Goal: Transaction & Acquisition: Book appointment/travel/reservation

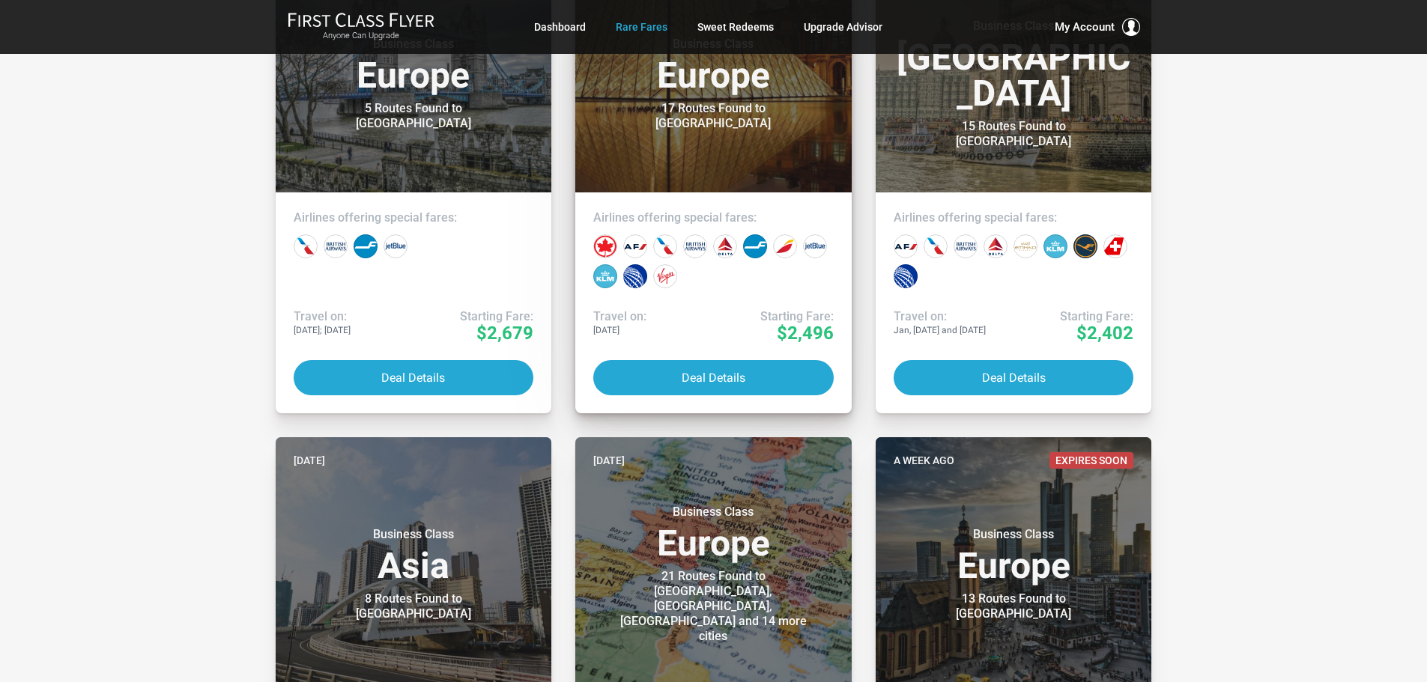
scroll to position [449, 0]
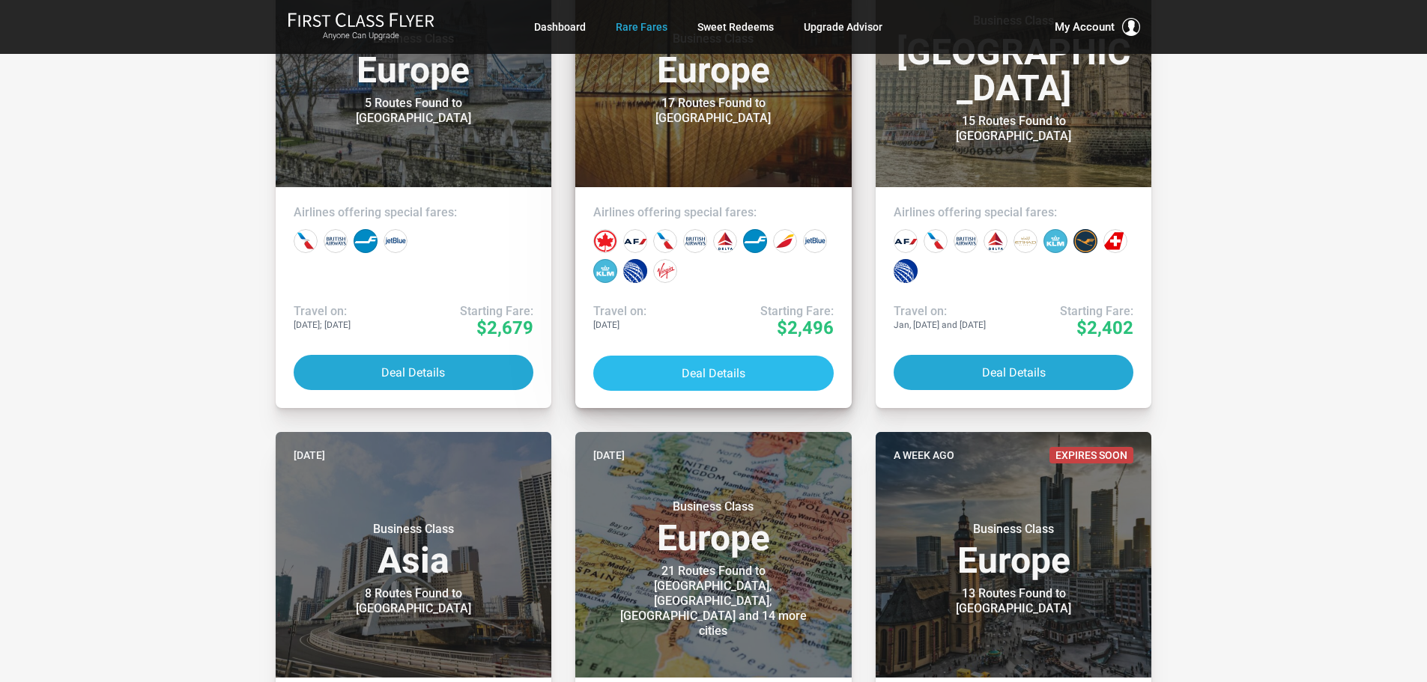
click at [670, 376] on button "Deal Details" at bounding box center [713, 373] width 240 height 35
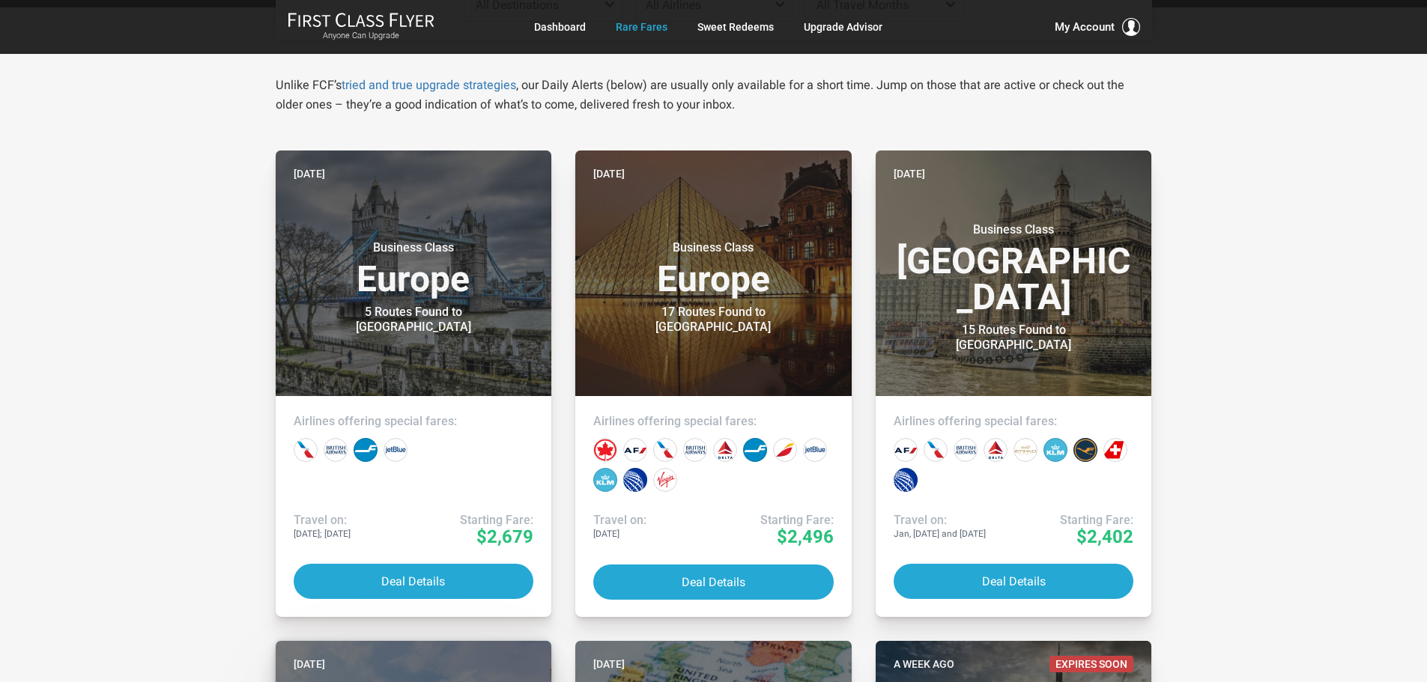
scroll to position [225, 0]
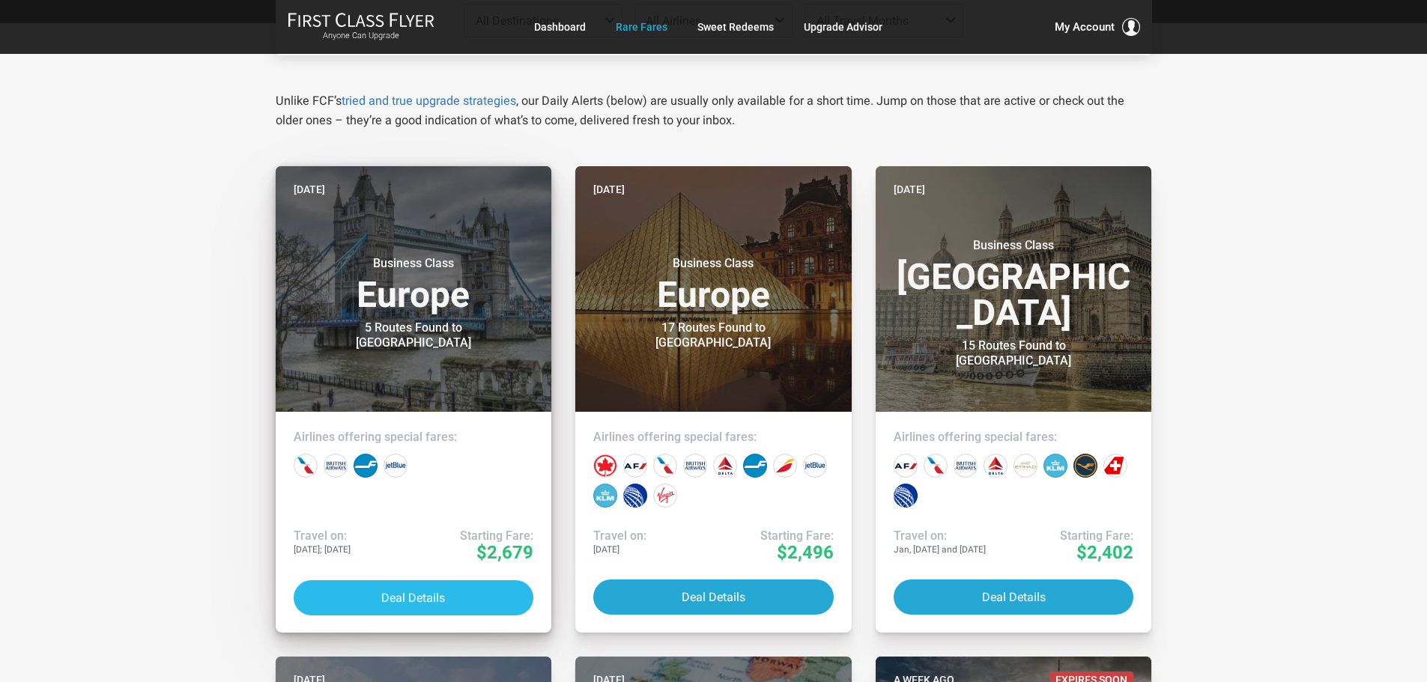
click at [391, 585] on button "Deal Details" at bounding box center [414, 598] width 240 height 35
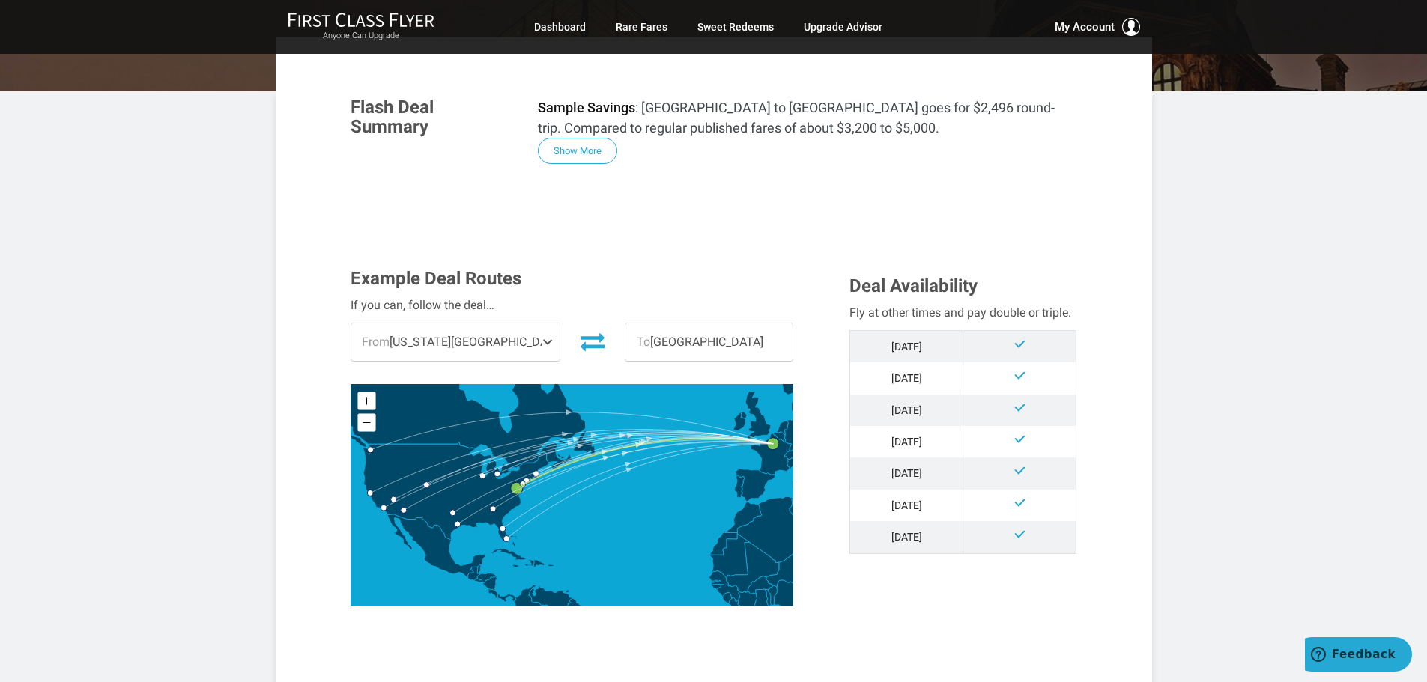
scroll to position [225, 0]
click at [657, 336] on span "To Paris" at bounding box center [708, 341] width 167 height 37
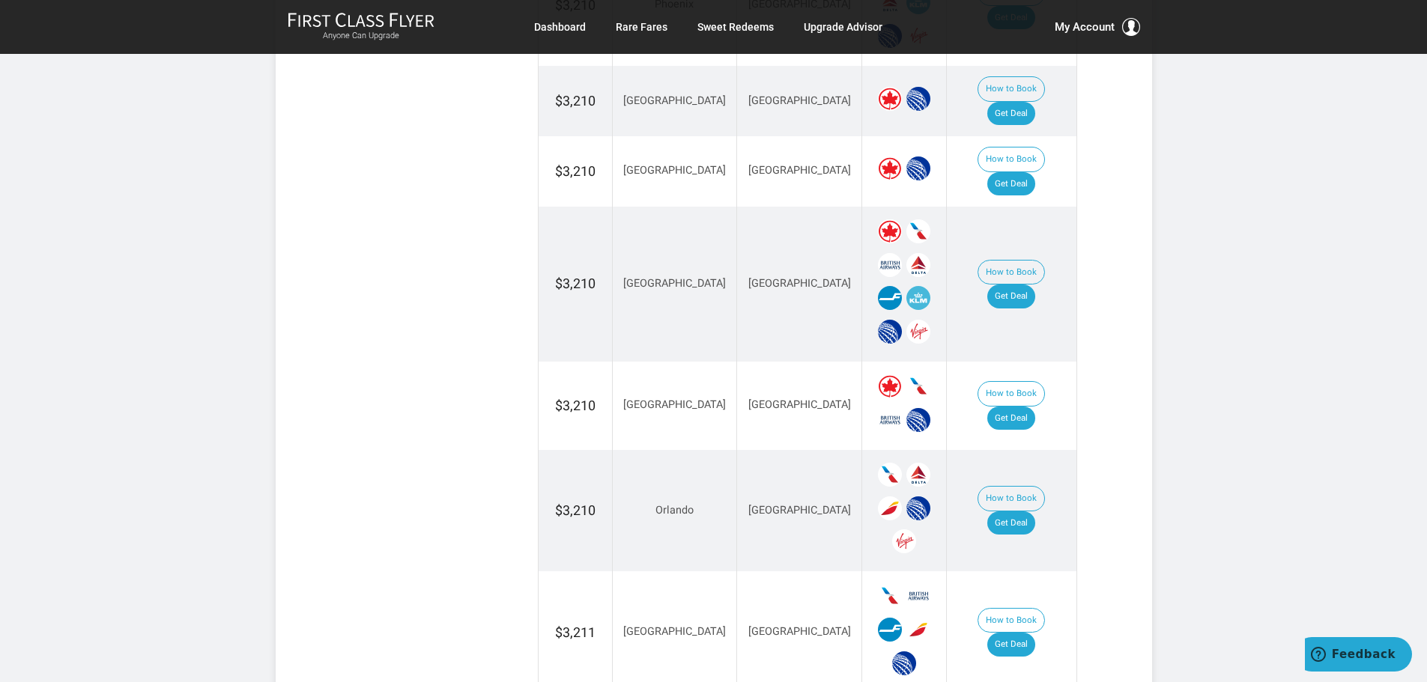
scroll to position [1348, 0]
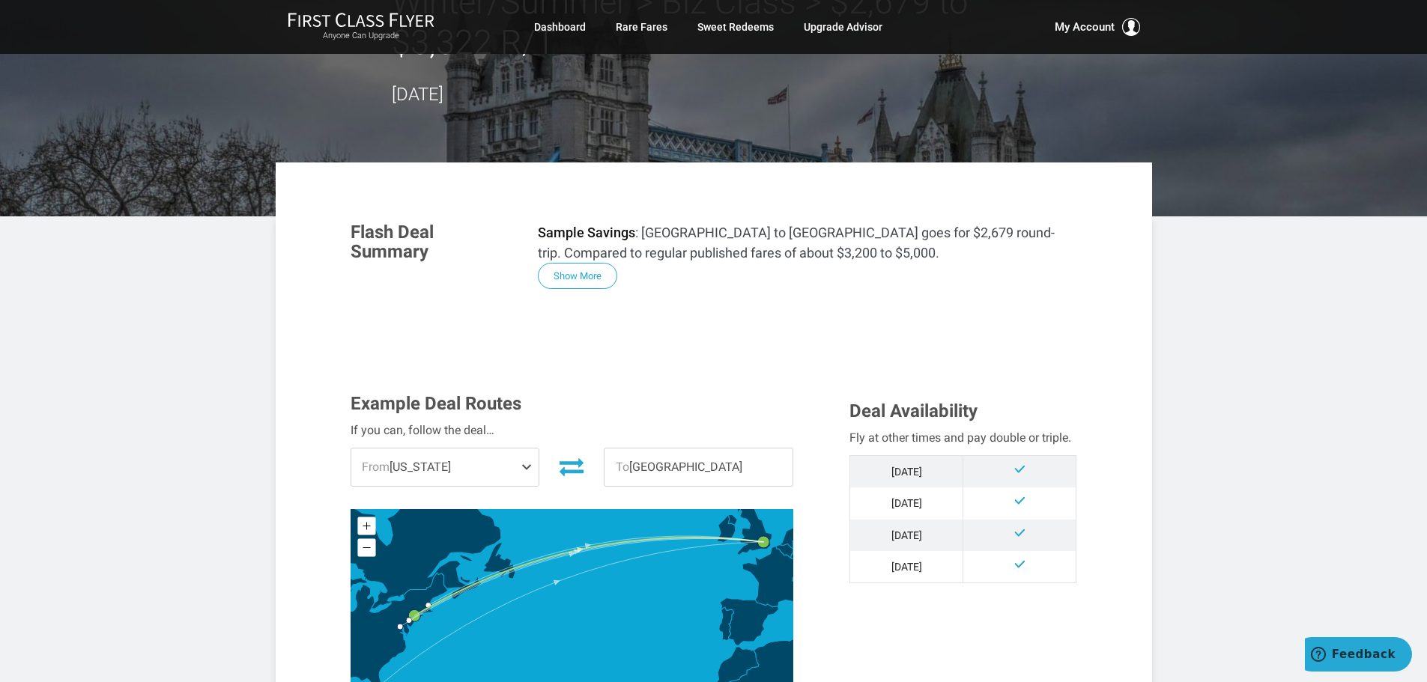
scroll to position [150, 0]
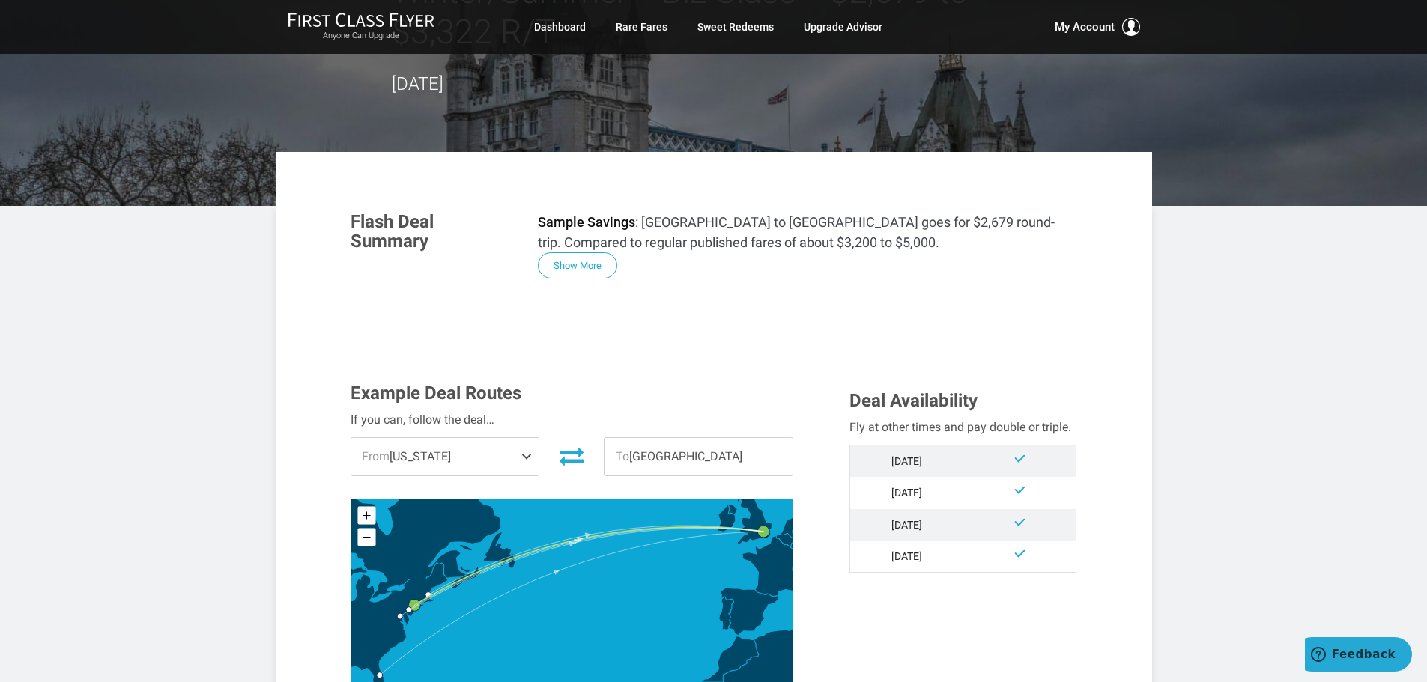
click at [489, 438] on span "From [US_STATE]" at bounding box center [445, 456] width 188 height 37
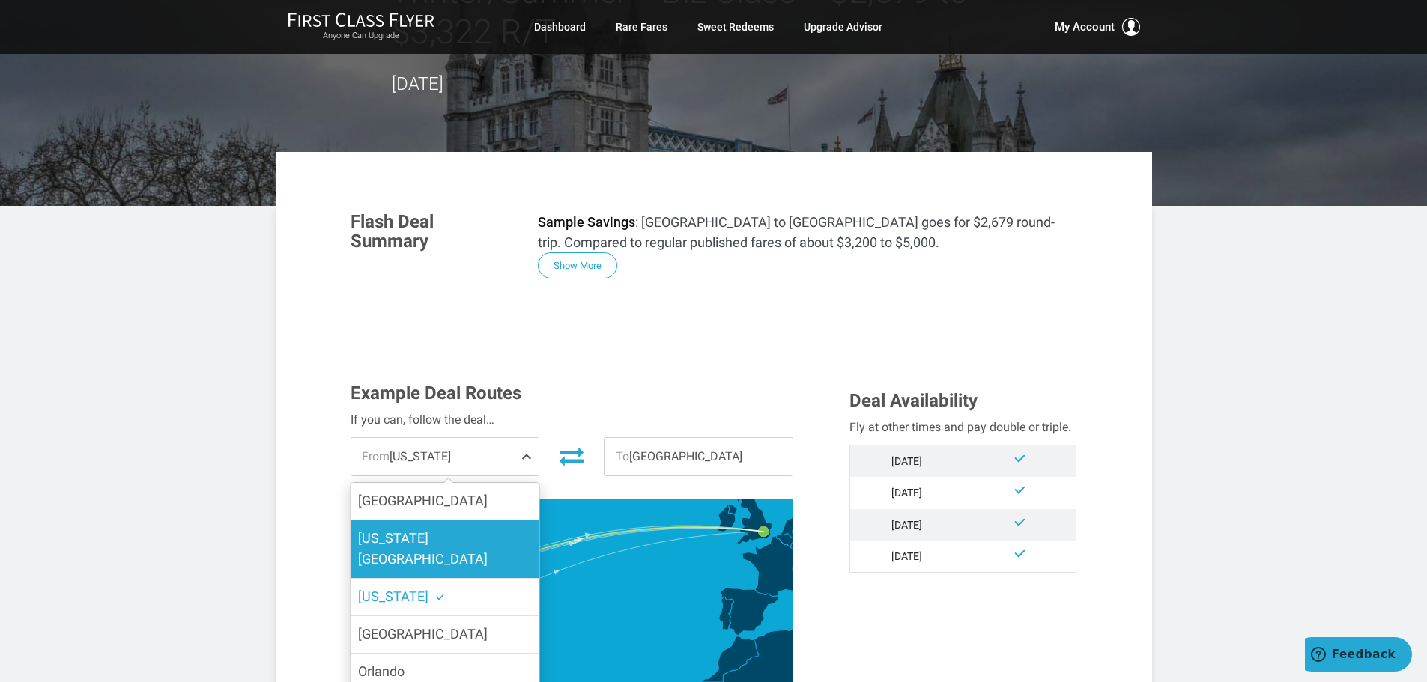
click at [444, 530] on span "[US_STATE][GEOGRAPHIC_DATA]" at bounding box center [423, 548] width 130 height 37
click at [0, 0] on input "[US_STATE][GEOGRAPHIC_DATA]" at bounding box center [0, 0] width 0 height 0
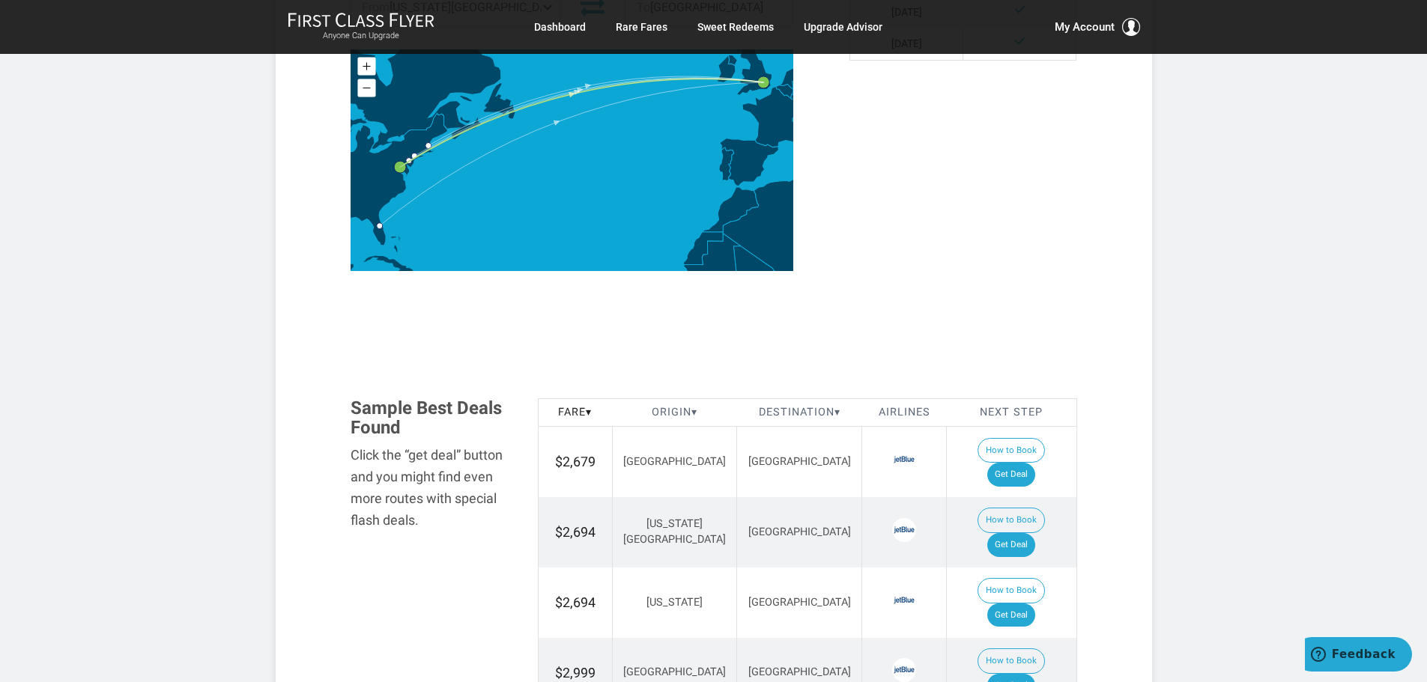
scroll to position [674, 0]
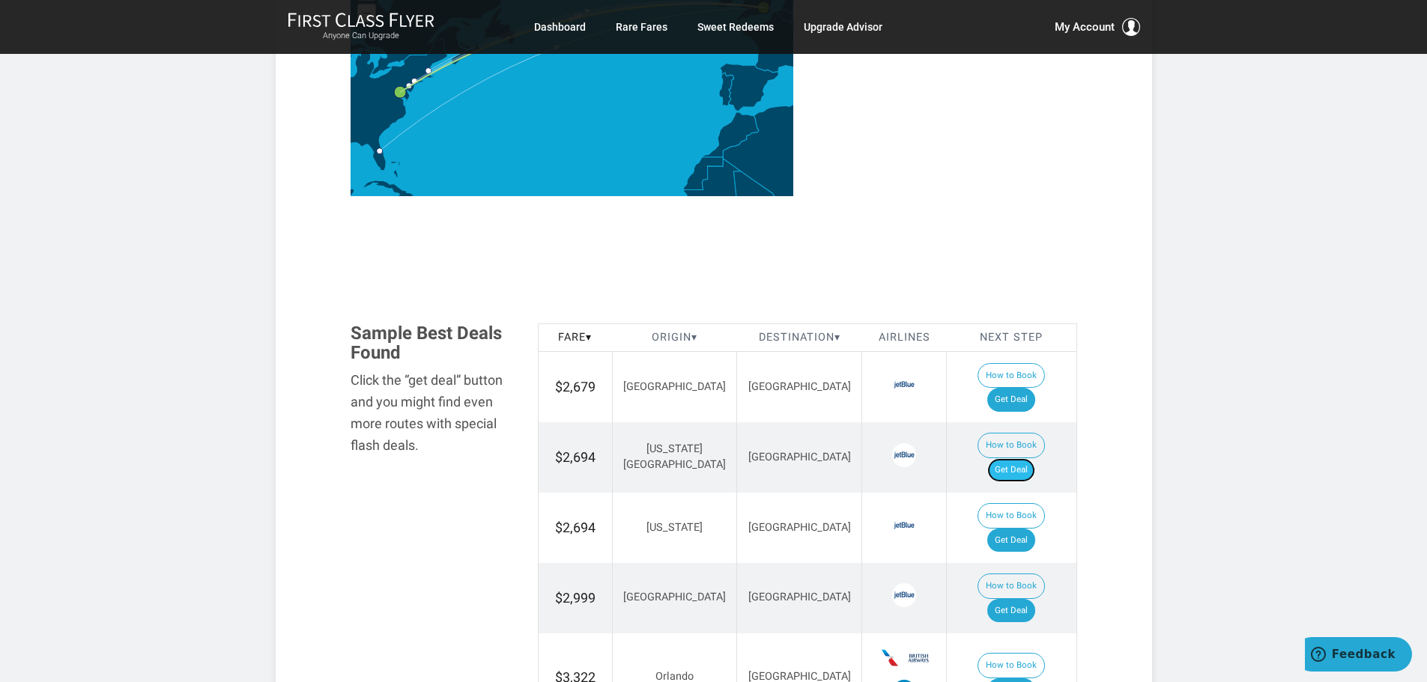
click at [1020, 458] on link "Get Deal" at bounding box center [1011, 470] width 48 height 24
